Goal: Information Seeking & Learning: Learn about a topic

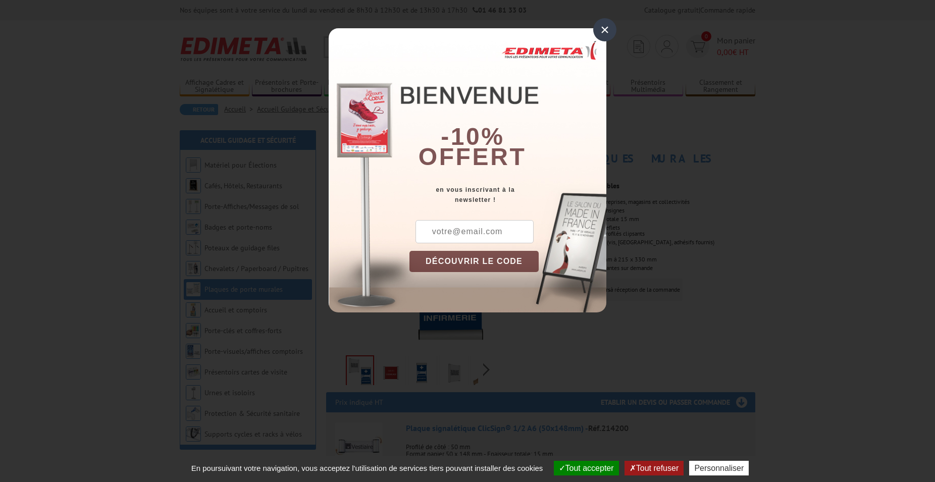
click at [605, 29] on div "×" at bounding box center [604, 29] width 23 height 23
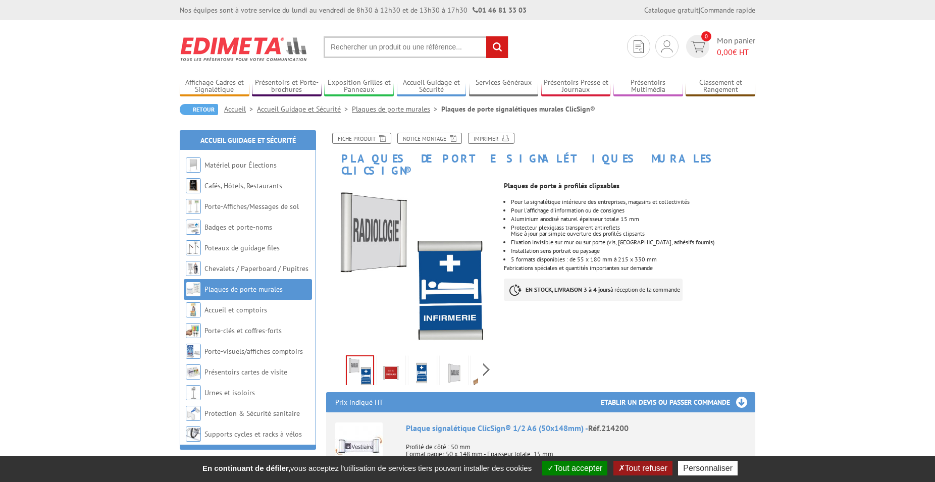
click at [386, 358] on img at bounding box center [391, 372] width 24 height 31
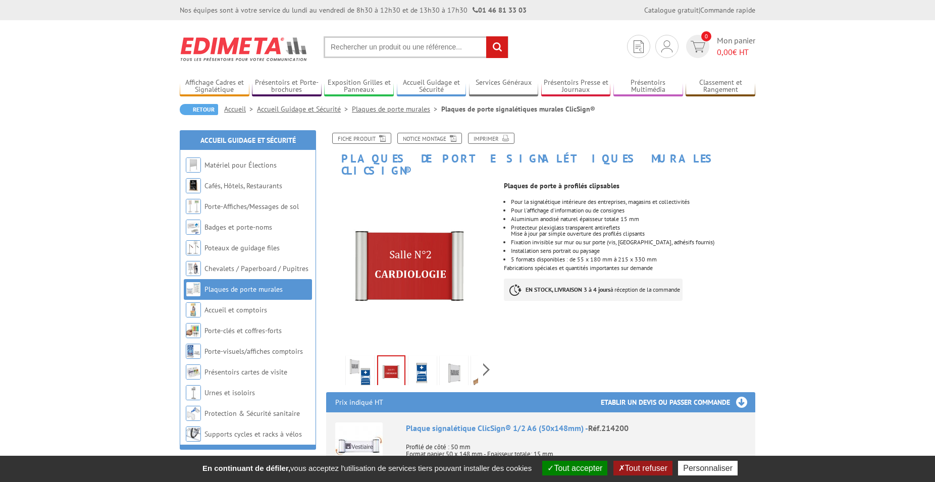
click at [420, 357] on img at bounding box center [422, 372] width 24 height 31
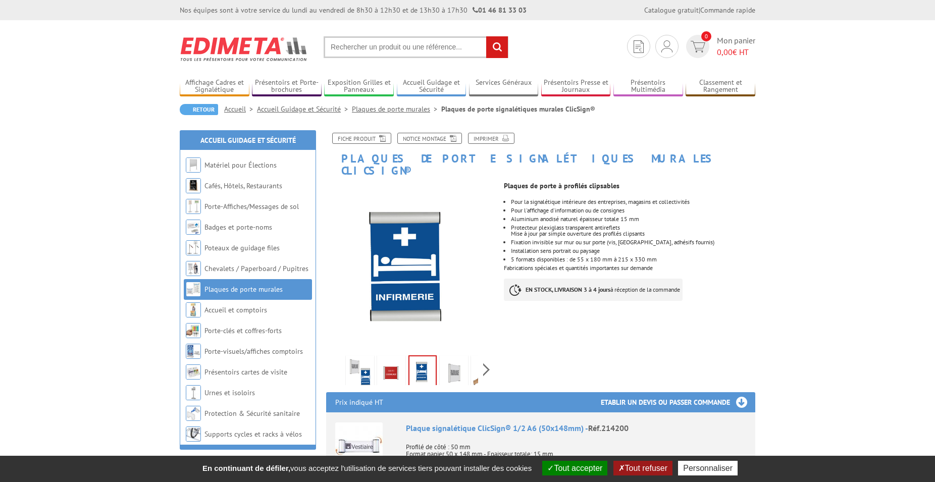
click at [436, 354] on li at bounding box center [422, 369] width 31 height 31
click at [439, 355] on li at bounding box center [453, 369] width 31 height 31
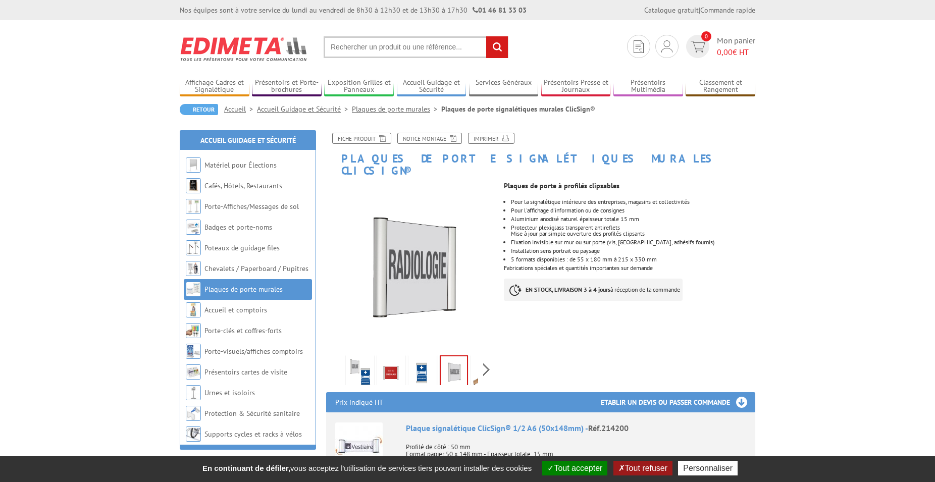
click at [459, 359] on img at bounding box center [454, 371] width 26 height 31
click at [487, 357] on div "Previous Next" at bounding box center [411, 369] width 170 height 35
click at [435, 362] on img at bounding box center [431, 372] width 24 height 31
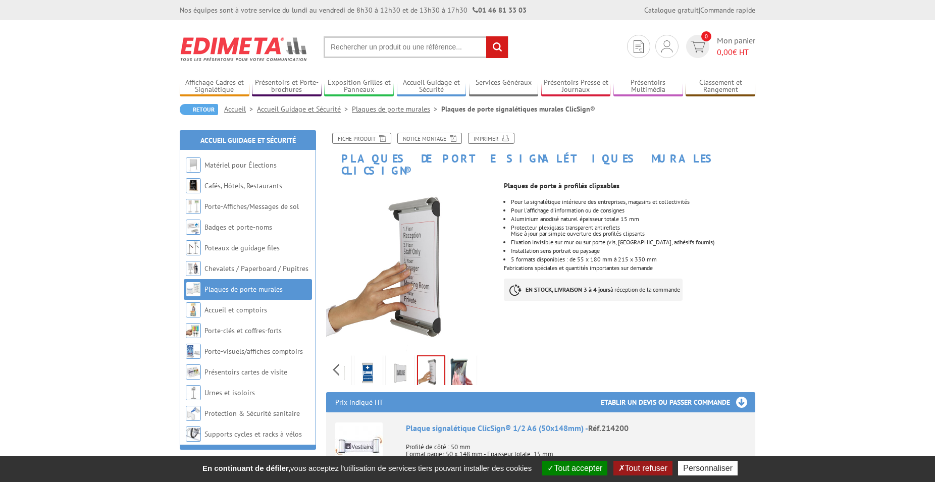
click at [455, 361] on img at bounding box center [462, 372] width 24 height 31
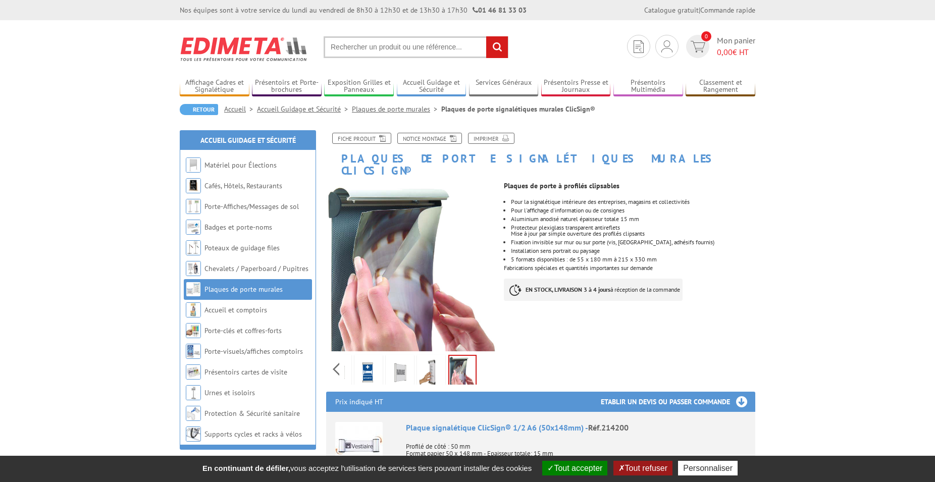
click at [417, 369] on link at bounding box center [431, 372] width 28 height 35
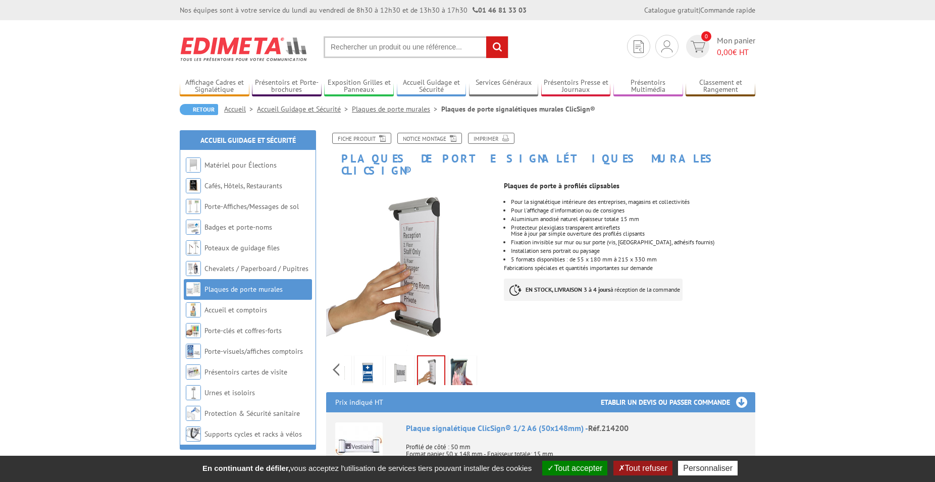
click at [402, 363] on img at bounding box center [400, 372] width 24 height 31
